Goal: Task Accomplishment & Management: Manage account settings

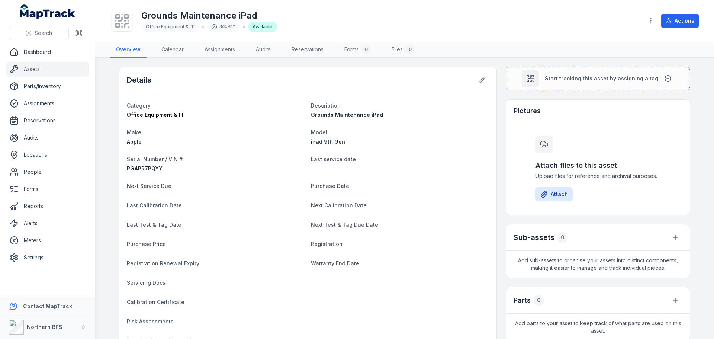
click at [38, 65] on link "Assets" at bounding box center [47, 69] width 83 height 15
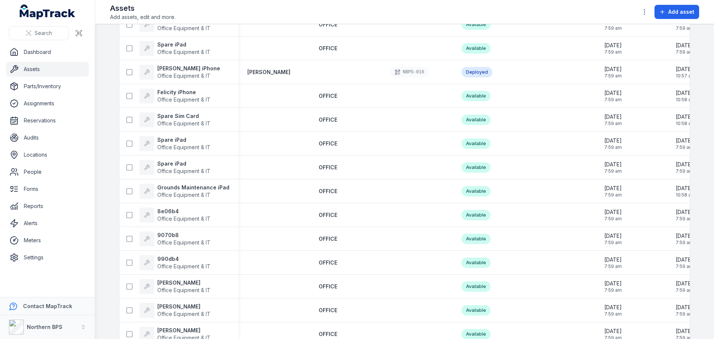
scroll to position [409, 0]
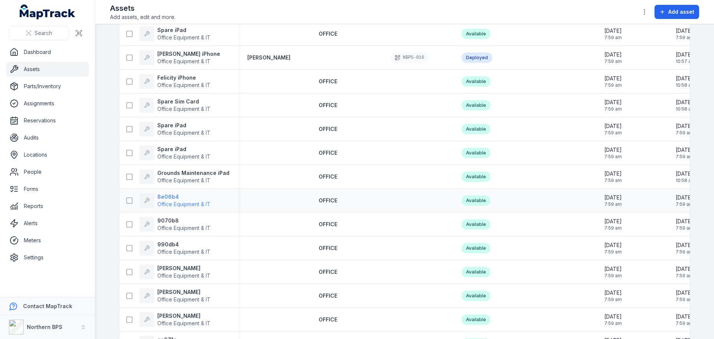
click at [162, 196] on strong "8e06b4" at bounding box center [183, 196] width 53 height 7
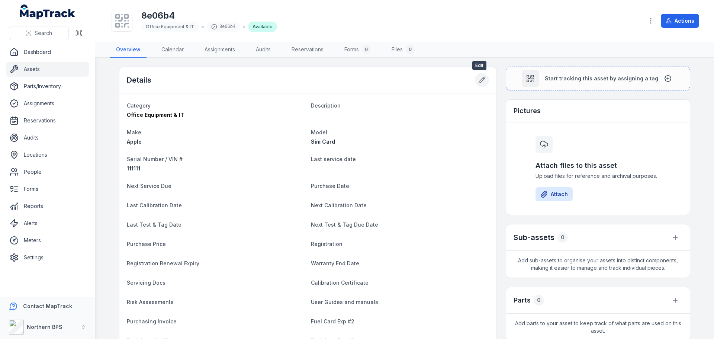
click at [483, 77] on button at bounding box center [482, 80] width 14 height 14
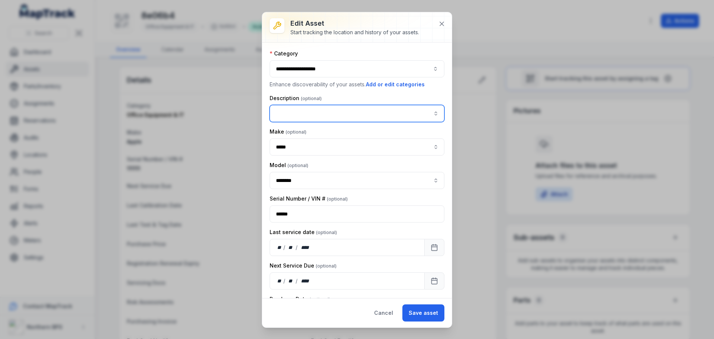
click at [320, 113] on input "asset-edit:description-label" at bounding box center [357, 113] width 175 height 17
click at [301, 168] on span "Spare Sim Card" at bounding box center [296, 167] width 38 height 7
type input "**********"
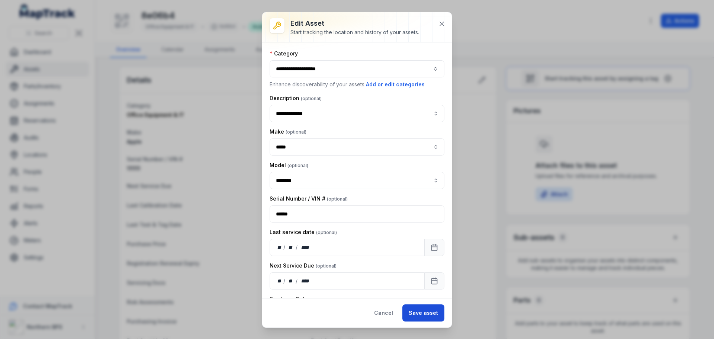
click at [416, 313] on button "Save asset" at bounding box center [423, 312] width 42 height 17
